Goal: Information Seeking & Learning: Check status

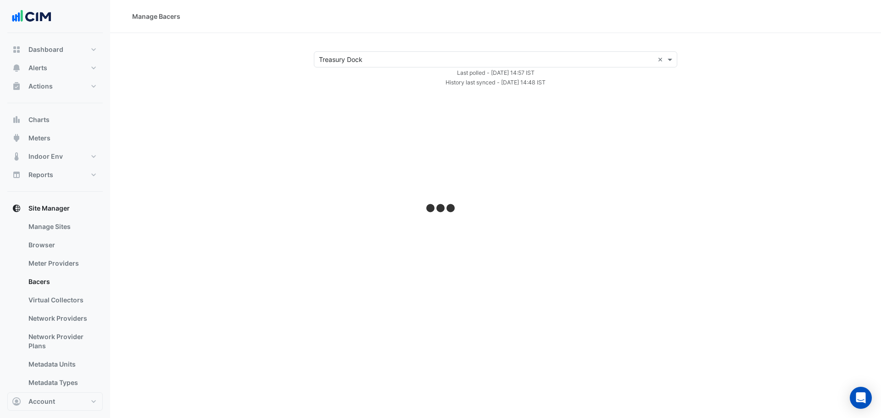
select select "**"
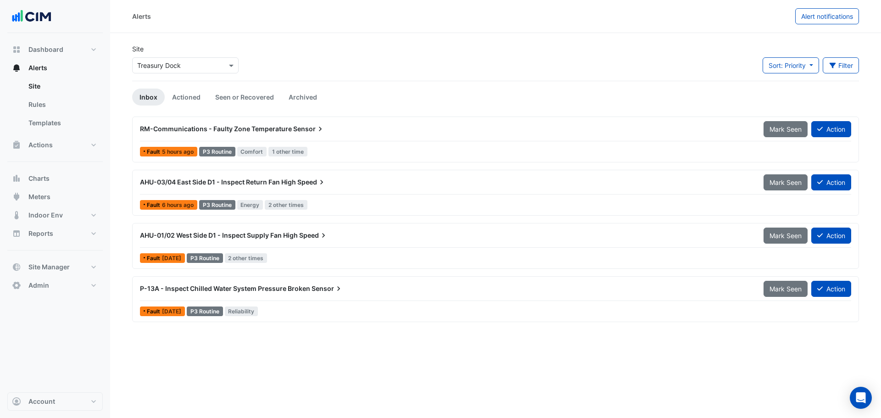
click at [296, 135] on div "RM-Communications - Faulty Zone Temperature Sensor" at bounding box center [446, 129] width 624 height 17
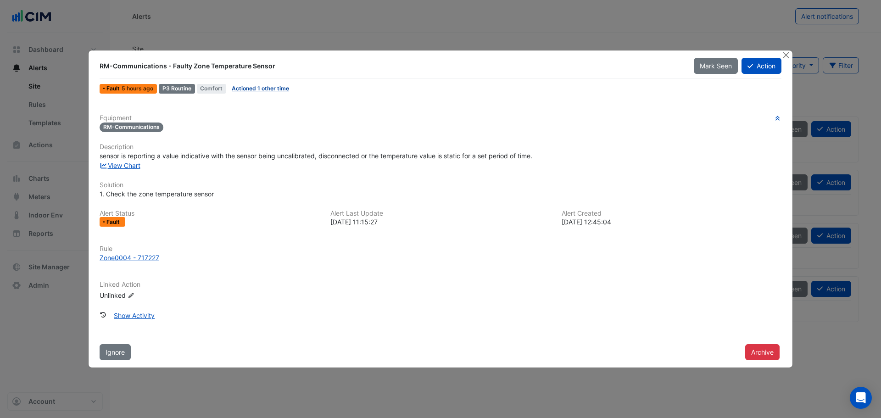
click at [274, 90] on link "Actioned 1 other time" at bounding box center [260, 88] width 57 height 7
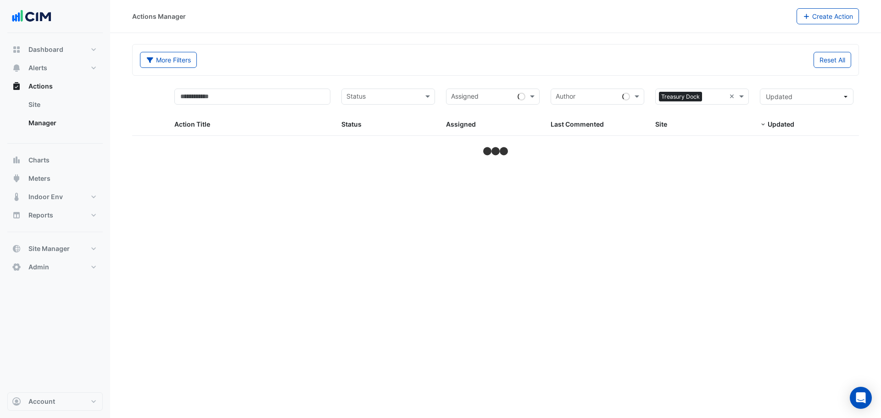
select select "**"
